Goal: Find specific page/section: Find specific page/section

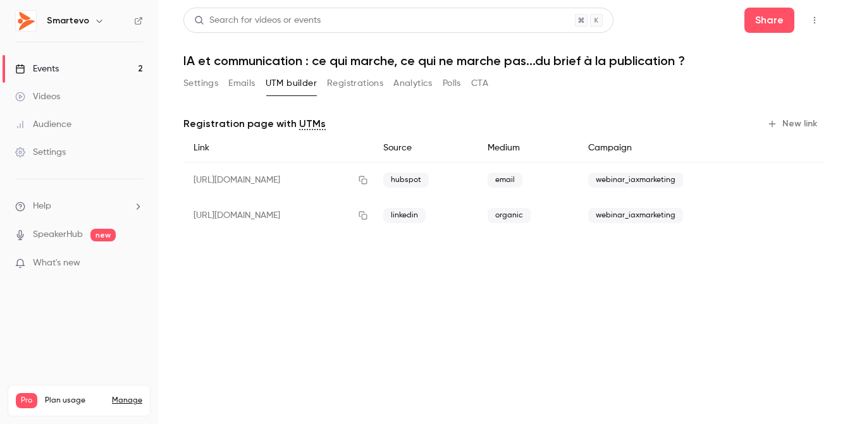
click at [59, 65] on link "Events 2" at bounding box center [79, 69] width 158 height 28
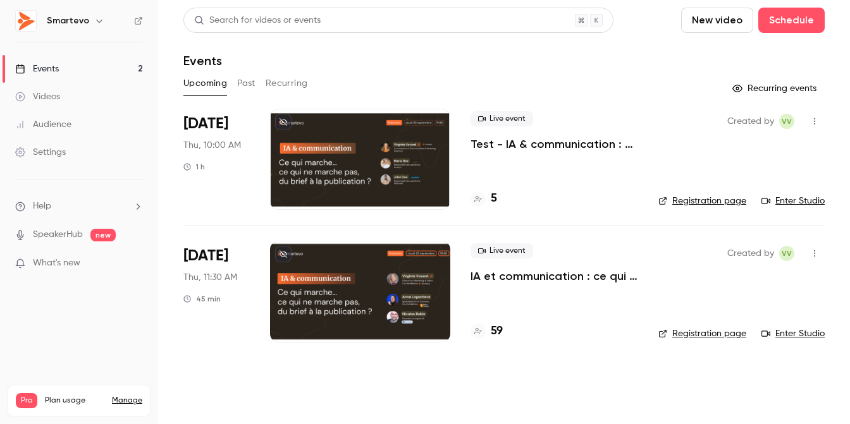
click at [359, 255] on div at bounding box center [360, 291] width 180 height 101
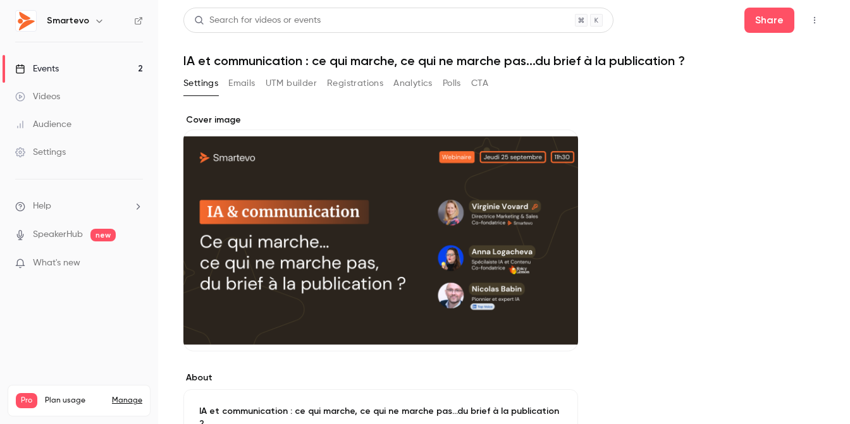
click at [359, 82] on button "Registrations" at bounding box center [355, 83] width 56 height 20
